Goal: Task Accomplishment & Management: Use online tool/utility

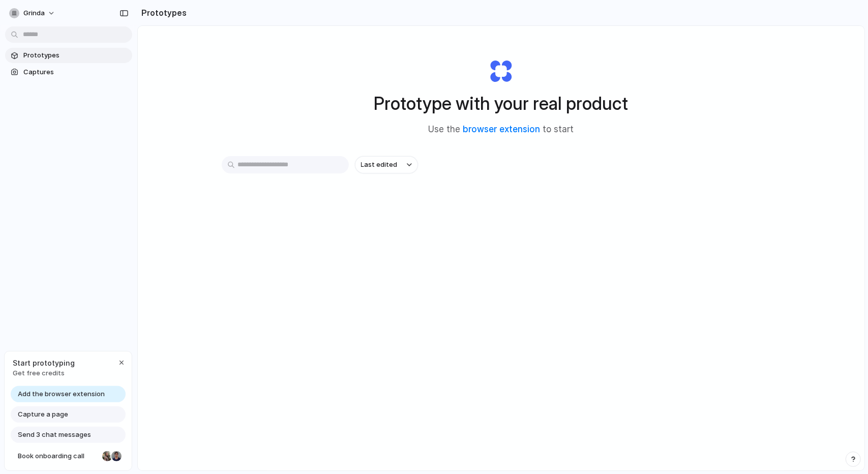
click at [75, 390] on span "Add the browser extension" at bounding box center [61, 394] width 87 height 10
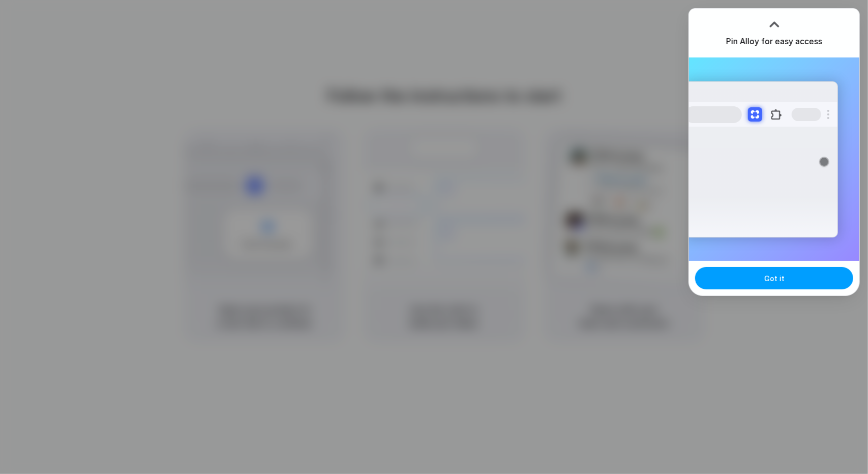
click at [743, 275] on button "Got it" at bounding box center [774, 278] width 158 height 22
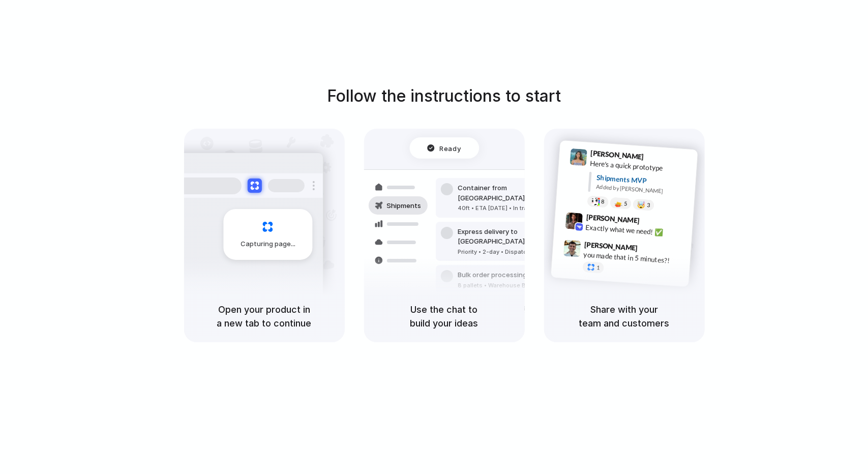
click at [818, 61] on div "Follow the instructions to start Capturing page Open your product in a new tab …" at bounding box center [444, 247] width 888 height 494
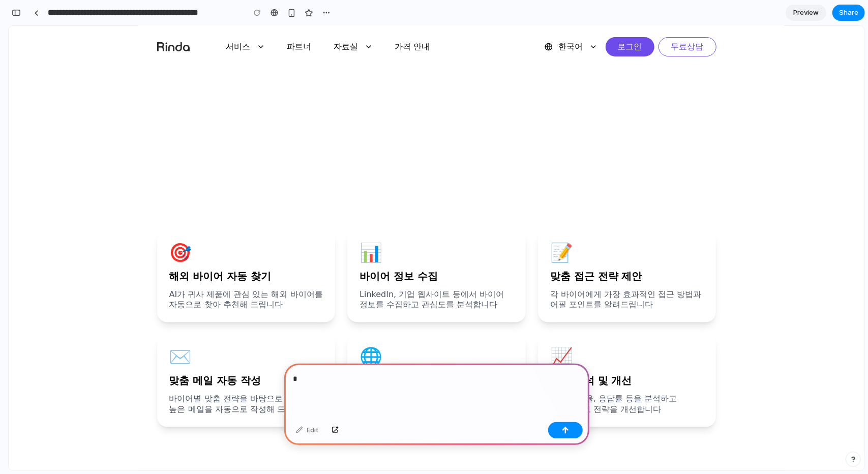
scroll to position [1017, 0]
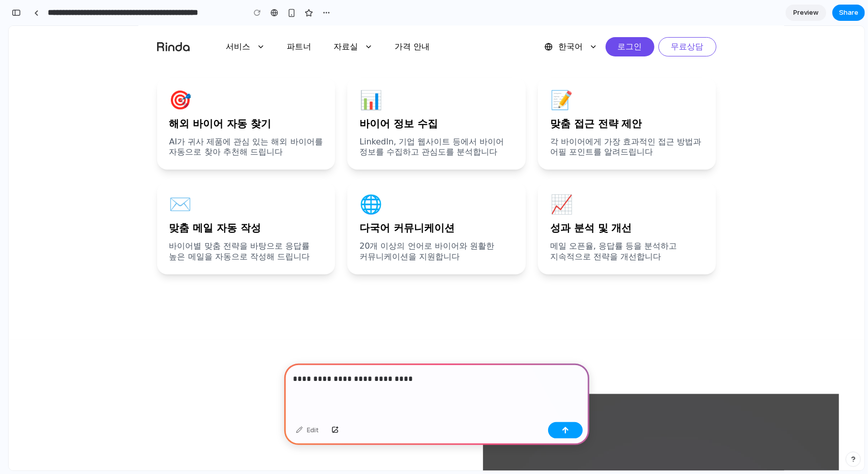
click at [562, 430] on div "button" at bounding box center [565, 430] width 7 height 7
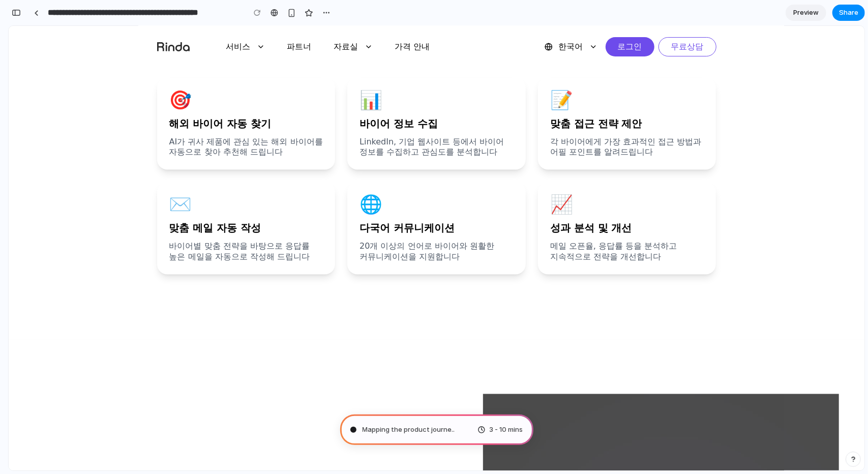
type input "**********"
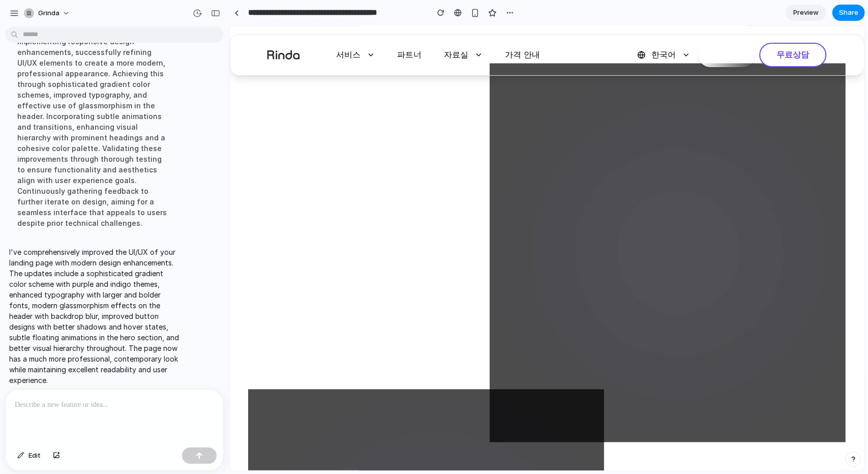
scroll to position [0, 0]
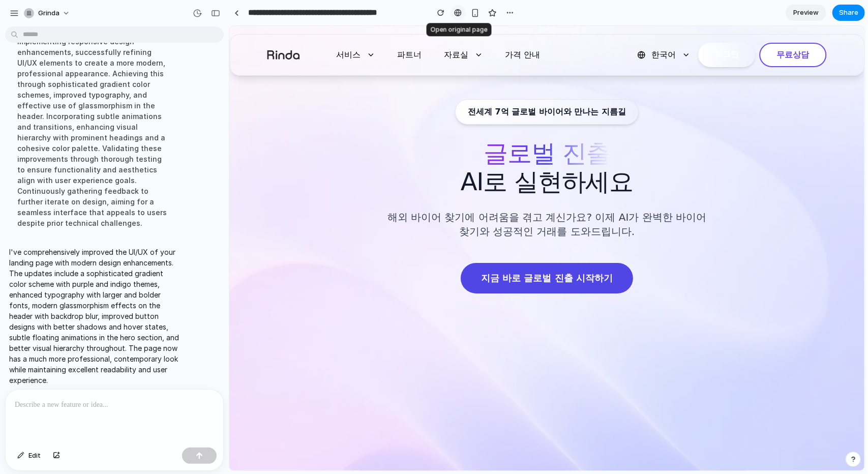
click at [460, 12] on div at bounding box center [458, 13] width 8 height 8
click at [673, 56] on button "한국어" at bounding box center [663, 54] width 61 height 18
click at [514, 59] on button "가격 안내" at bounding box center [522, 54] width 51 height 20
click at [395, 43] on div "서비스 파트너 자료실 가격 안내 한국어 로그인 무료상담" at bounding box center [546, 54] width 559 height 41
click at [362, 51] on button "서비스" at bounding box center [355, 54] width 55 height 20
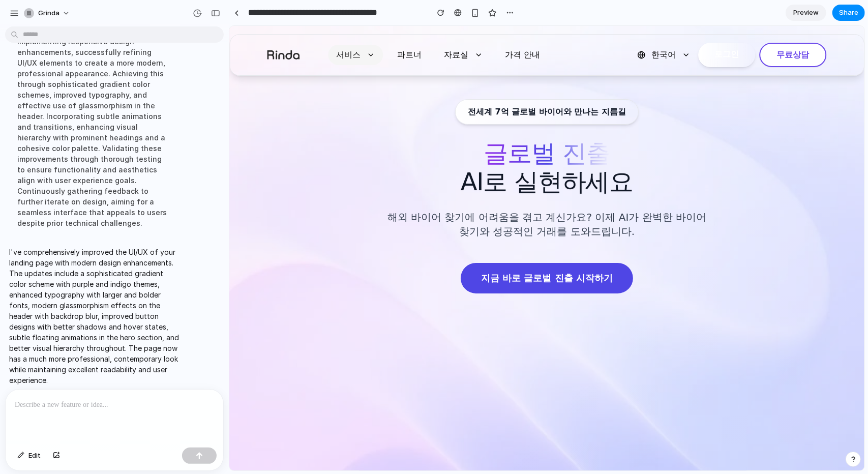
click at [363, 55] on button "서비스" at bounding box center [355, 54] width 55 height 20
click at [138, 426] on div at bounding box center [115, 416] width 218 height 54
click at [209, 455] on button "button" at bounding box center [199, 455] width 35 height 16
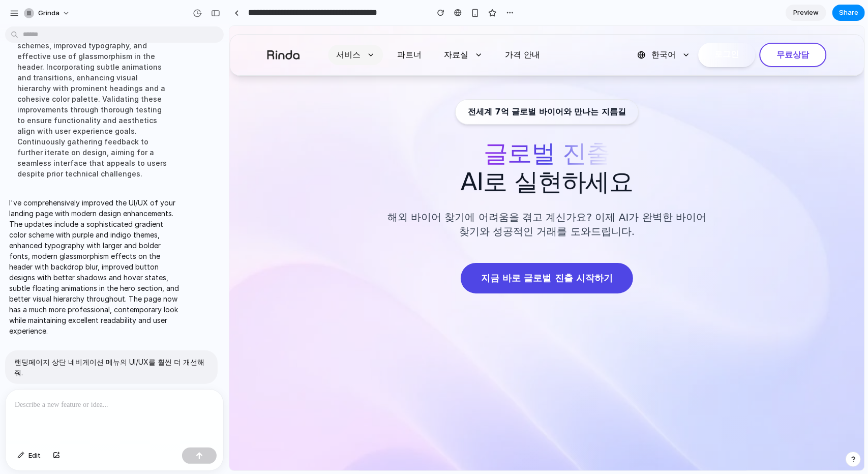
click at [356, 50] on button "서비스" at bounding box center [355, 54] width 55 height 20
click at [365, 53] on button "서비스" at bounding box center [355, 54] width 55 height 20
click at [436, 59] on button "자료실" at bounding box center [463, 54] width 55 height 20
drag, startPoint x: 472, startPoint y: 57, endPoint x: 541, endPoint y: 53, distance: 69.2
click at [473, 56] on button "자료실" at bounding box center [463, 54] width 55 height 20
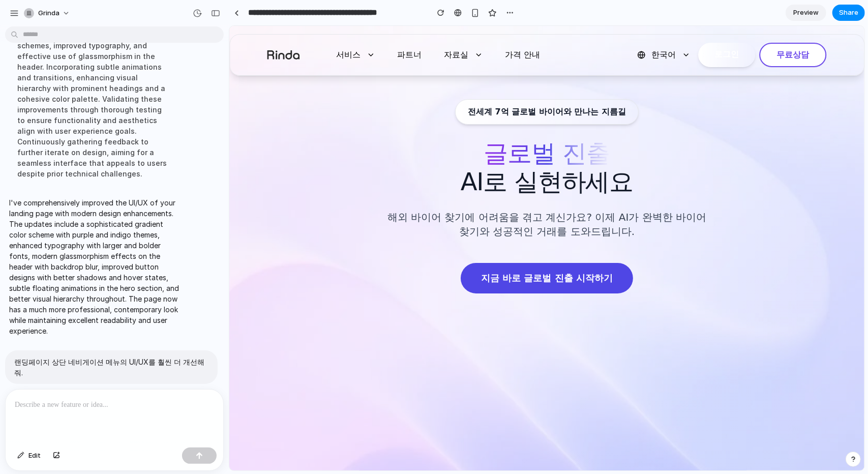
click at [544, 55] on nav "서비스 파트너 자료실 가격 안내" at bounding box center [476, 54] width 297 height 20
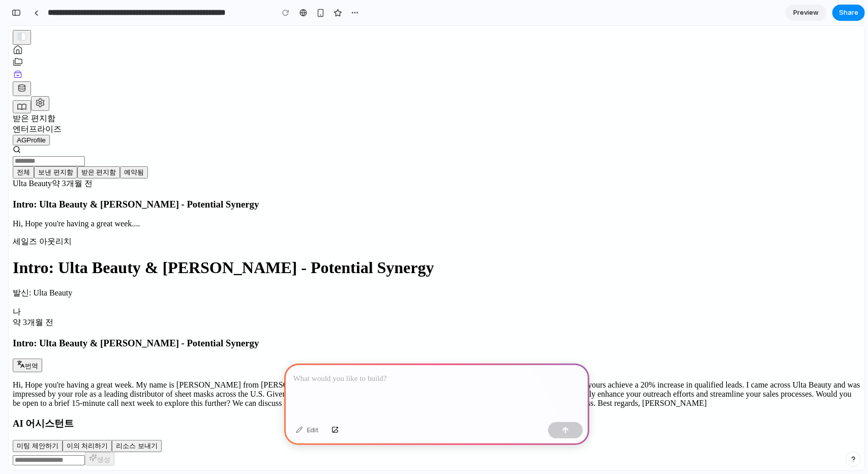
click at [23, 67] on icon "leads" at bounding box center [18, 61] width 10 height 10
click at [36, 56] on link "home" at bounding box center [437, 50] width 848 height 12
click at [22, 36] on div "rinda" at bounding box center [437, 36] width 848 height 15
drag, startPoint x: 27, startPoint y: 41, endPoint x: 33, endPoint y: 51, distance: 12.3
click at [27, 41] on img "펼치기" at bounding box center [22, 36] width 10 height 10
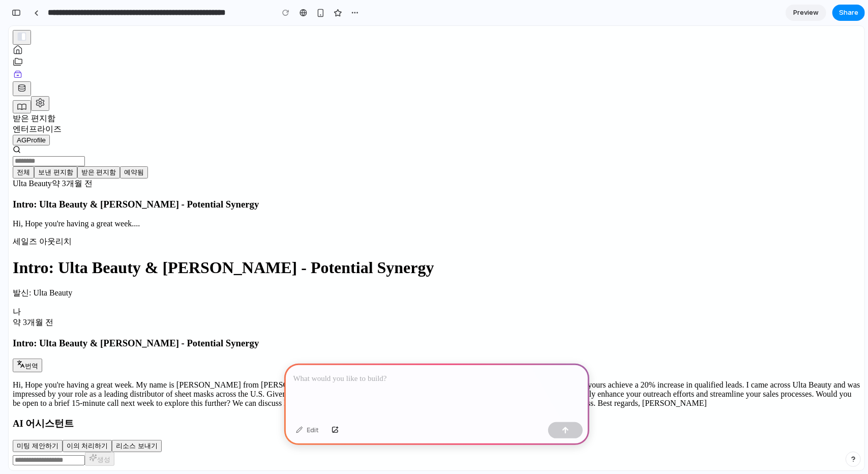
click at [363, 386] on div at bounding box center [436, 391] width 305 height 54
click at [573, 426] on button "button" at bounding box center [565, 430] width 35 height 16
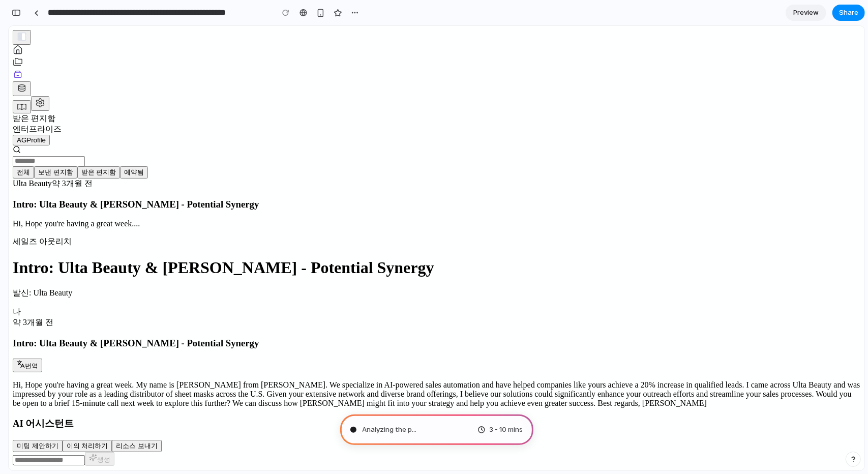
type input "**********"
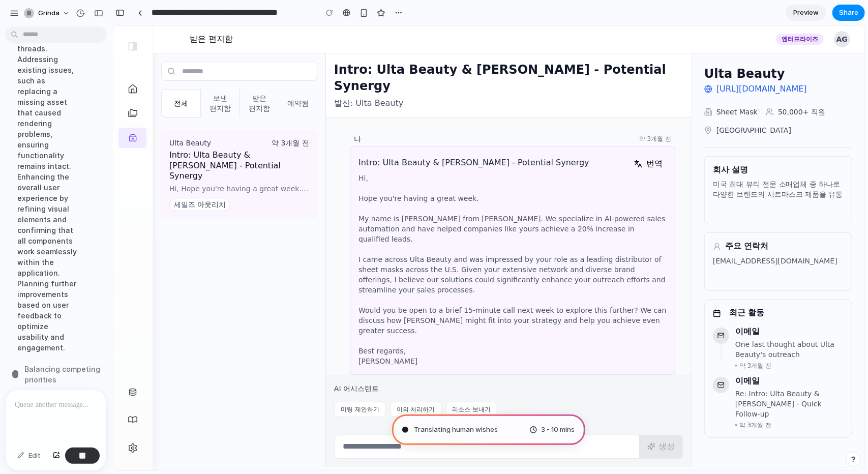
scroll to position [283, 0]
click at [14, 16] on div "button" at bounding box center [14, 13] width 9 height 9
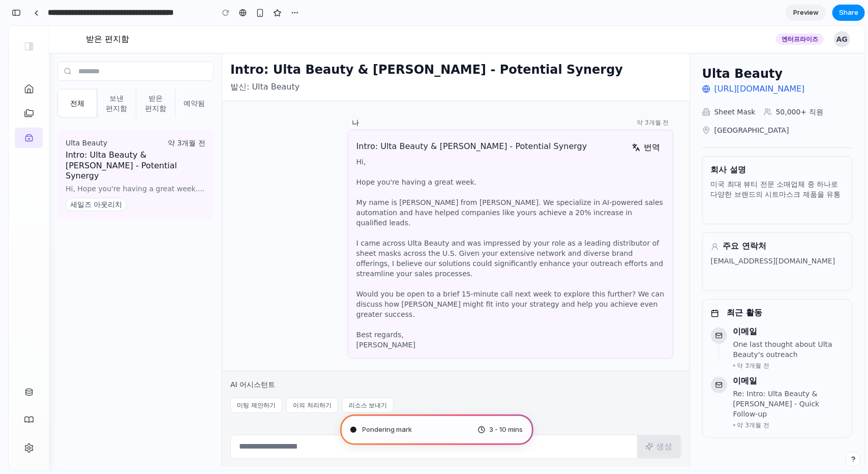
scroll to position [315, 0]
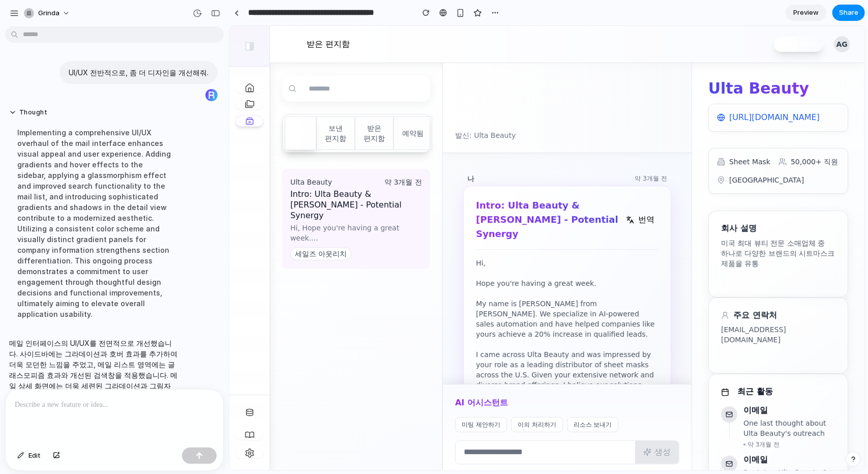
scroll to position [59, 0]
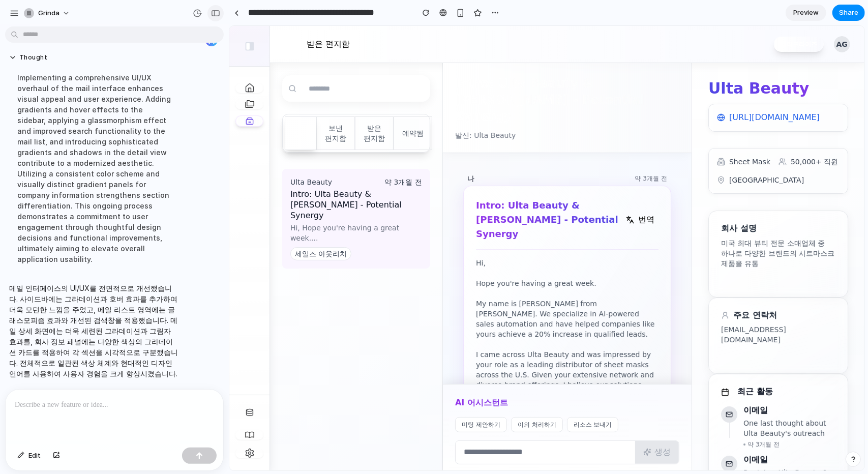
click at [220, 8] on button "button" at bounding box center [215, 13] width 16 height 16
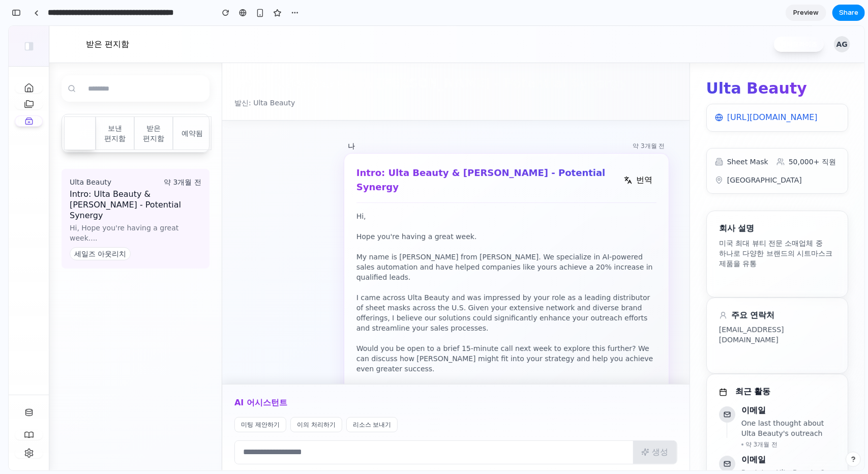
scroll to position [0, 0]
click at [313, 426] on button "이의 처리하기" at bounding box center [316, 423] width 52 height 15
